Goal: Information Seeking & Learning: Learn about a topic

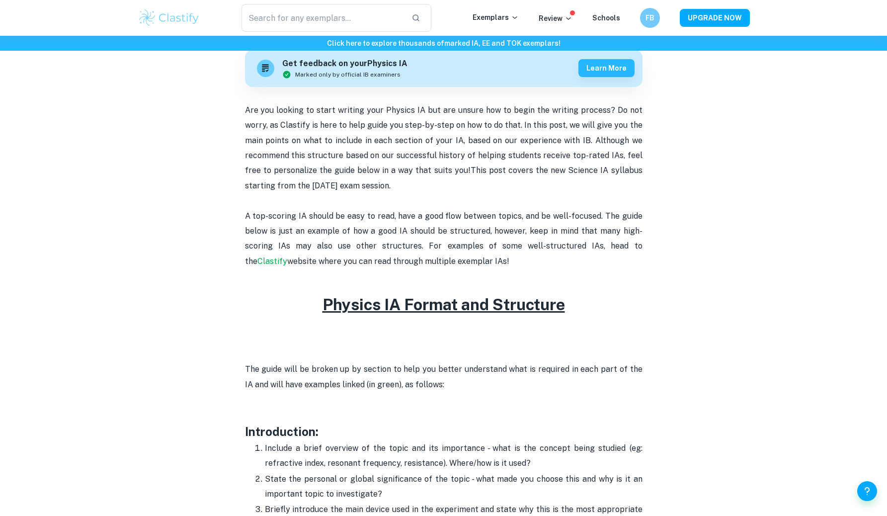
scroll to position [299, 0]
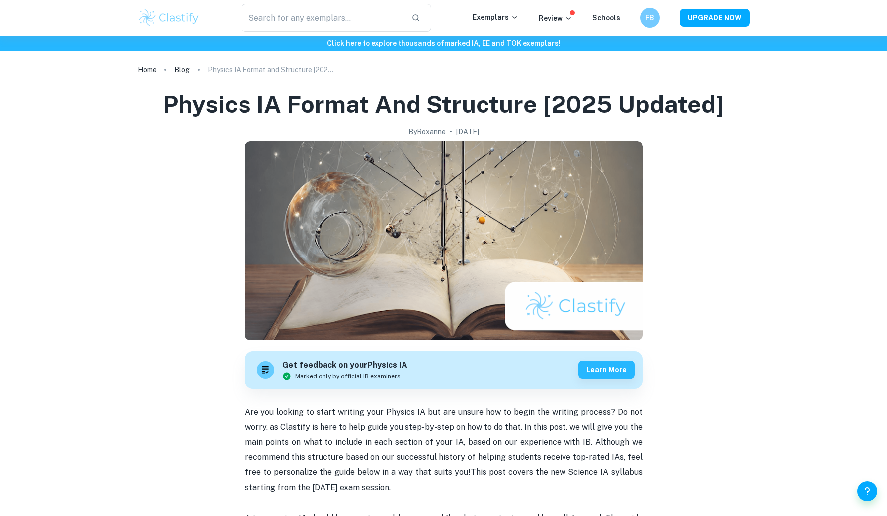
click at [150, 66] on link "Home" at bounding box center [147, 70] width 19 height 14
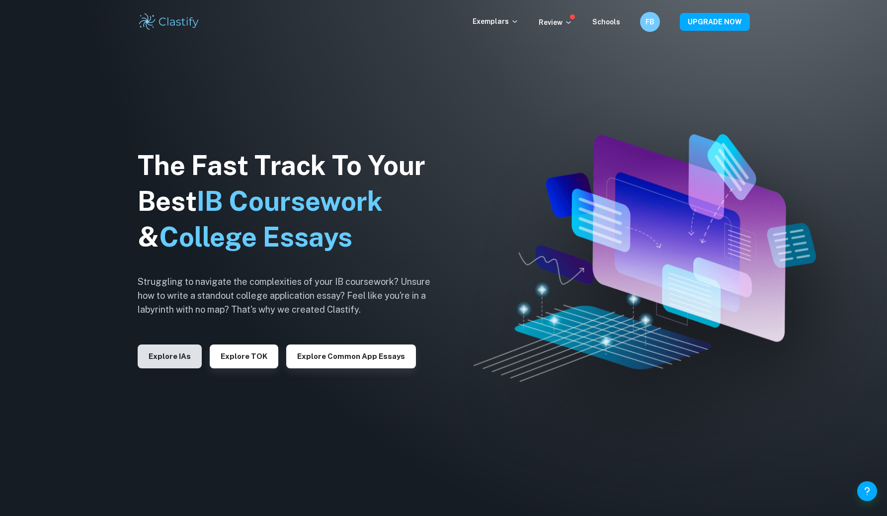
click at [172, 360] on button "Explore IAs" at bounding box center [170, 356] width 64 height 24
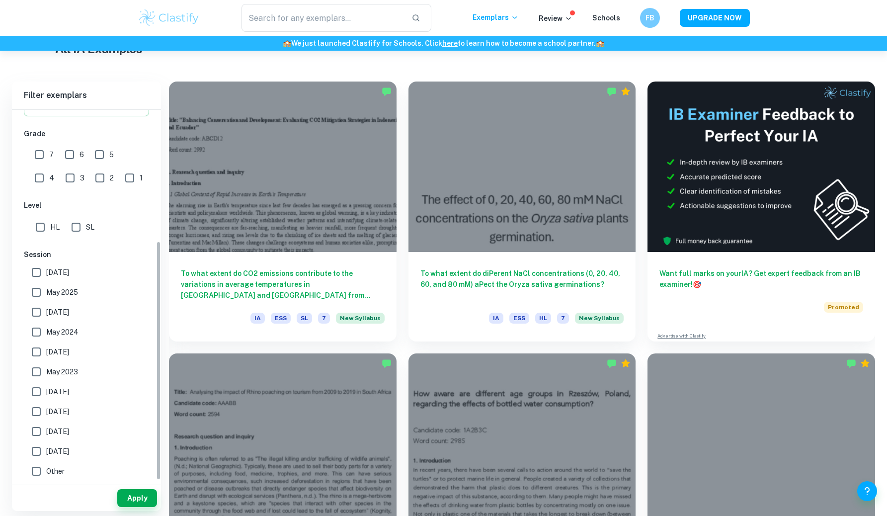
scroll to position [204, 0]
click at [77, 220] on input "SL" at bounding box center [76, 227] width 20 height 20
checkbox input "true"
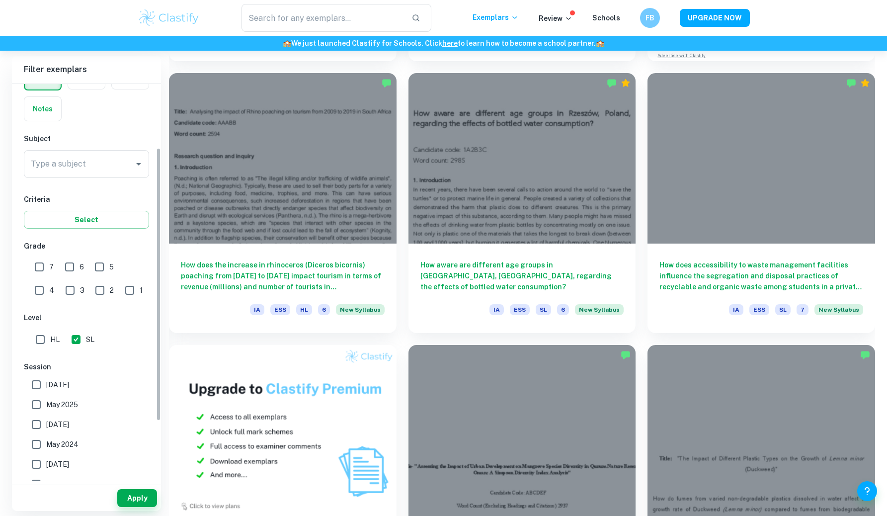
scroll to position [0, 0]
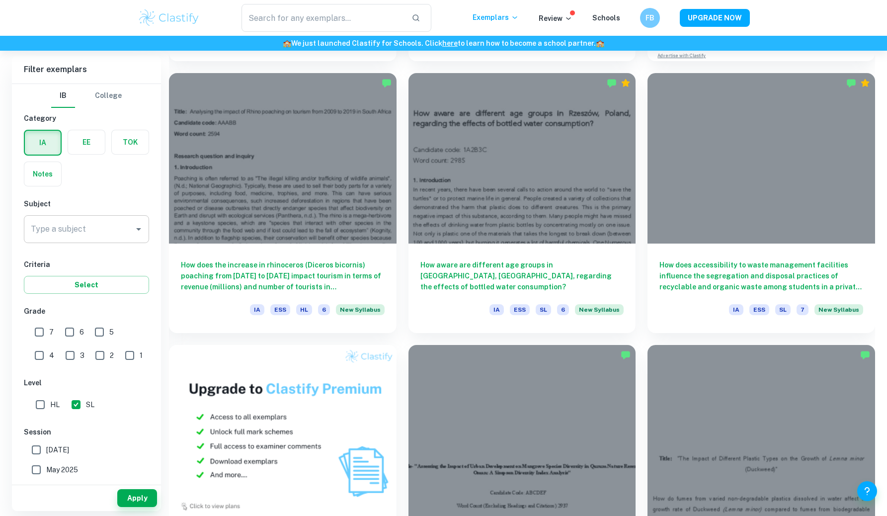
click at [82, 220] on input "Type a subject" at bounding box center [78, 229] width 101 height 19
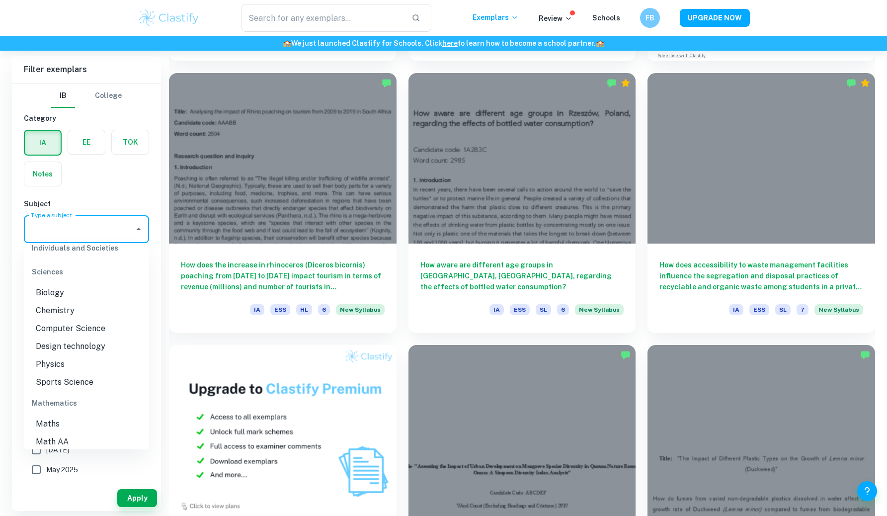
scroll to position [1205, 0]
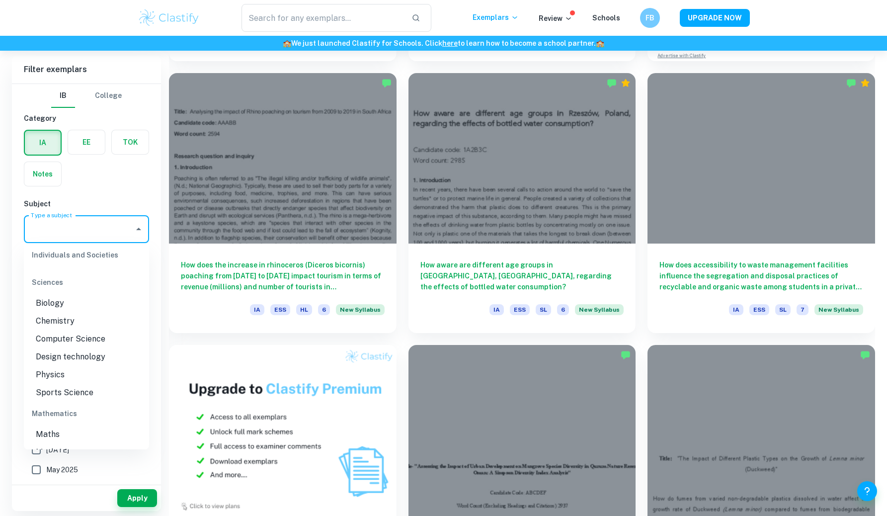
click at [60, 379] on li "Physics" at bounding box center [86, 375] width 125 height 18
type input "Physics"
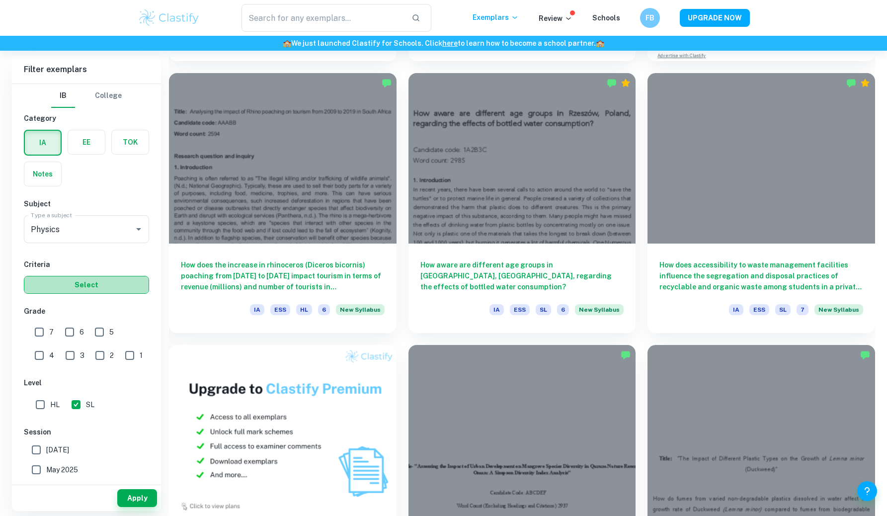
click at [85, 287] on button "Select" at bounding box center [86, 285] width 125 height 18
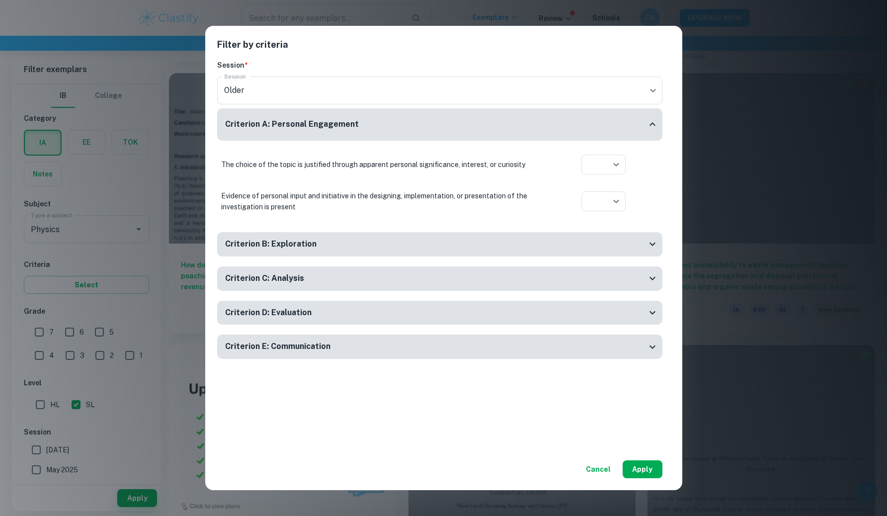
click at [641, 461] on button "Apply" at bounding box center [643, 469] width 40 height 18
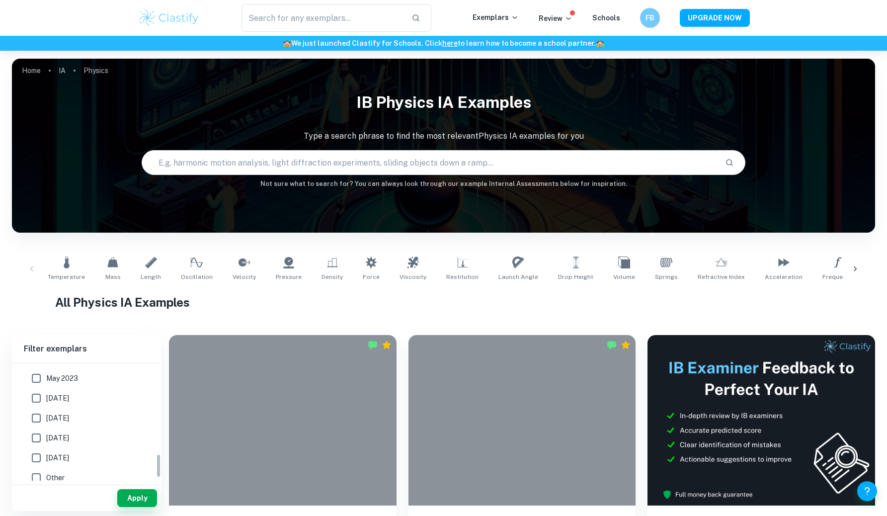
scroll to position [457, 0]
click at [132, 497] on button "Apply" at bounding box center [137, 498] width 40 height 18
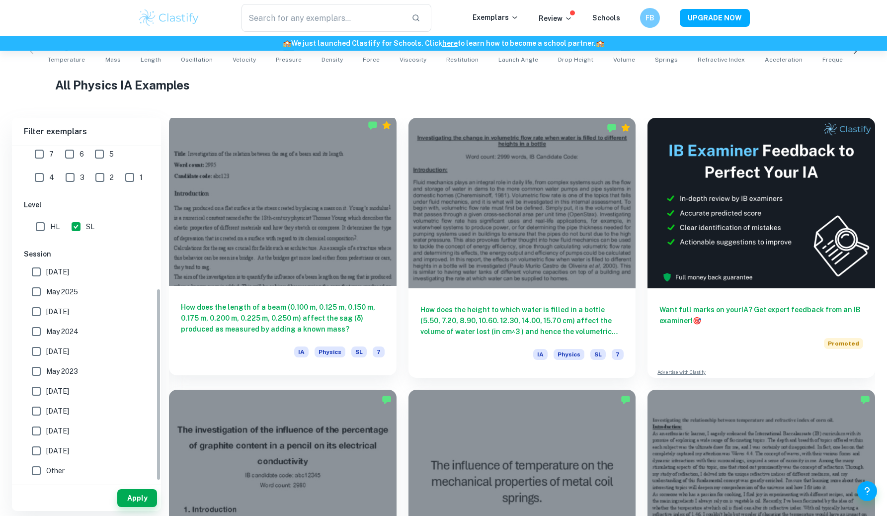
scroll to position [240, 0]
click at [315, 266] on div at bounding box center [283, 200] width 228 height 170
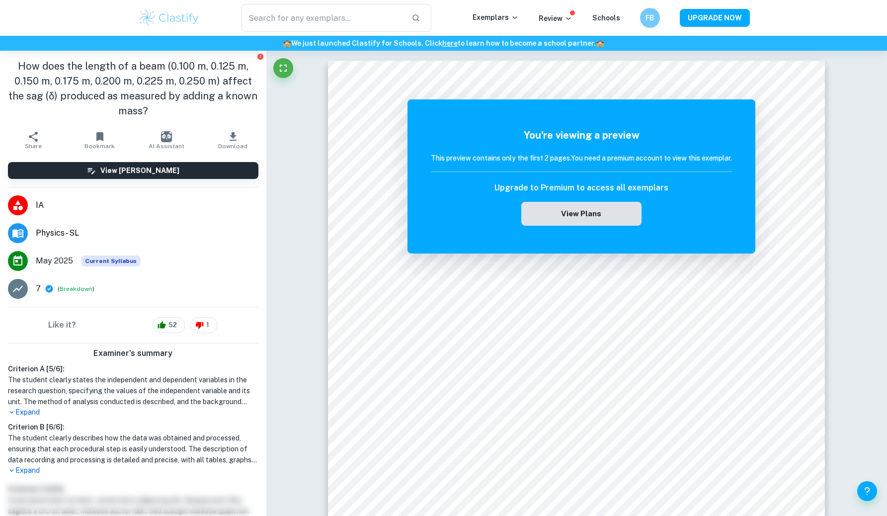
click at [576, 220] on button "View Plans" at bounding box center [581, 214] width 120 height 24
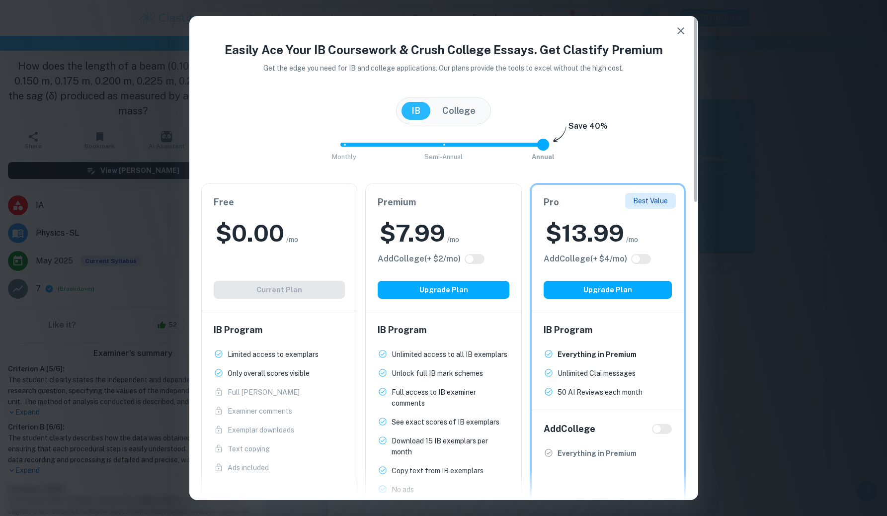
click at [677, 30] on icon "button" at bounding box center [681, 31] width 12 height 12
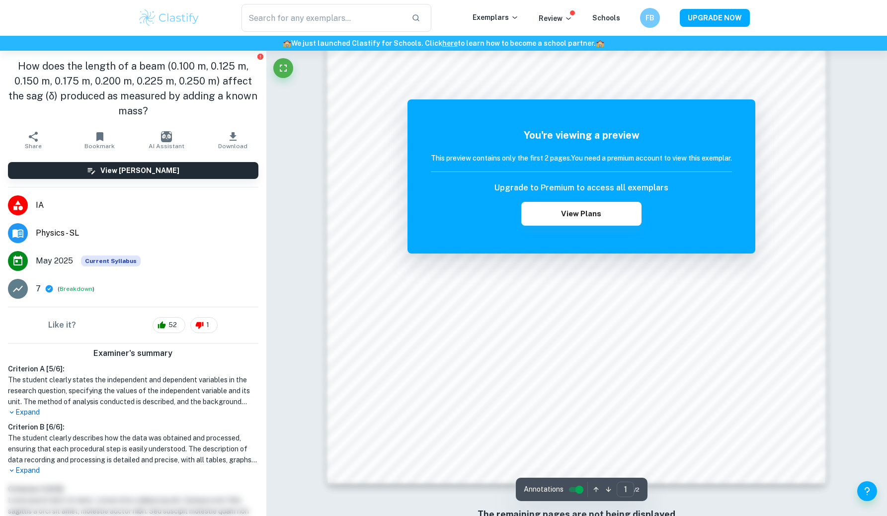
scroll to position [904, 0]
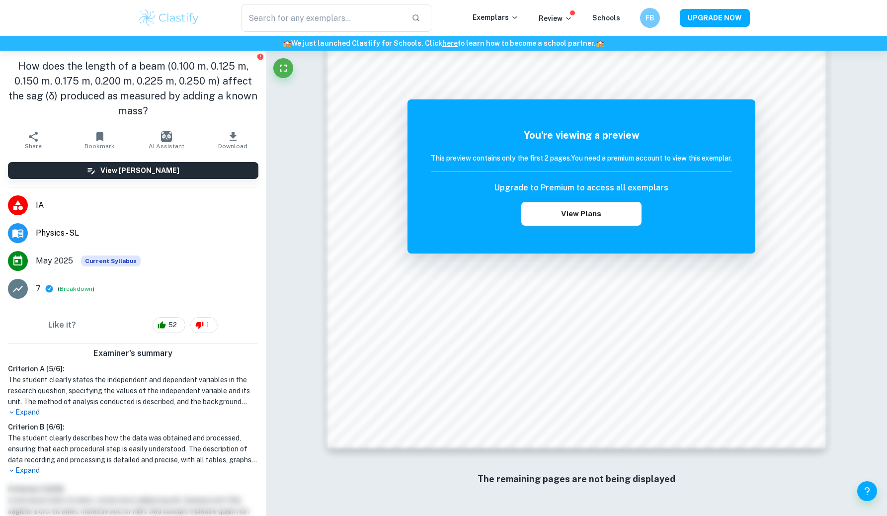
click at [144, 14] on img at bounding box center [169, 18] width 63 height 20
